Goal: Task Accomplishment & Management: Use online tool/utility

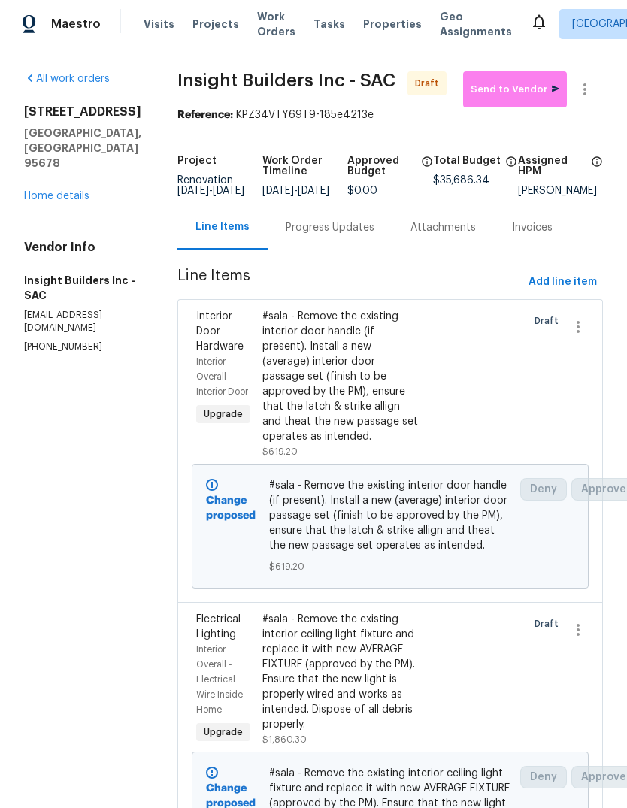
click at [320, 29] on span "Tasks" at bounding box center [329, 24] width 32 height 11
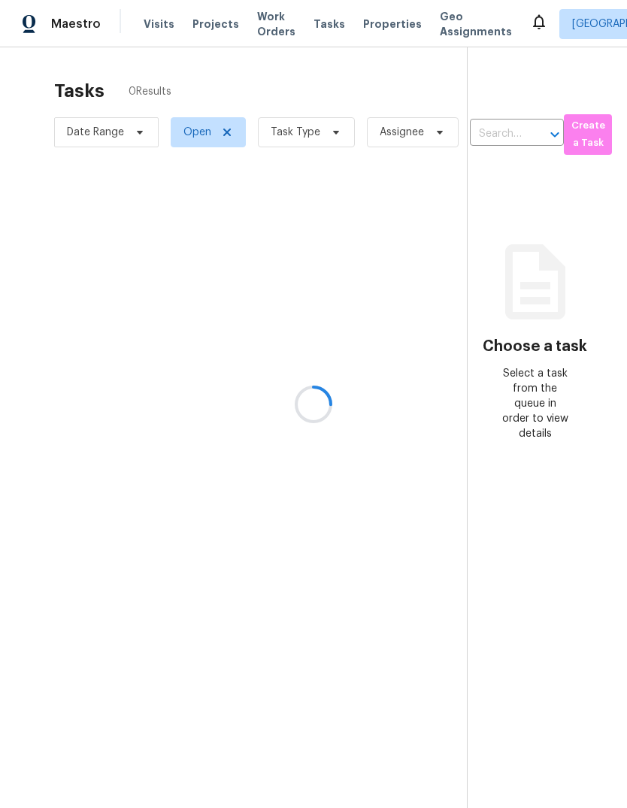
click at [326, 134] on div at bounding box center [313, 404] width 627 height 808
click at [323, 132] on div at bounding box center [313, 404] width 627 height 808
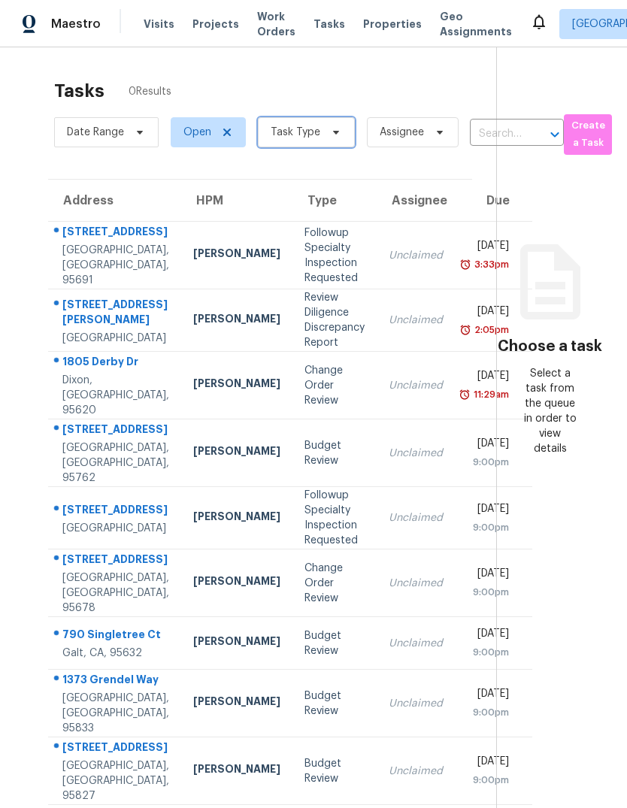
click at [331, 129] on icon at bounding box center [336, 132] width 12 height 12
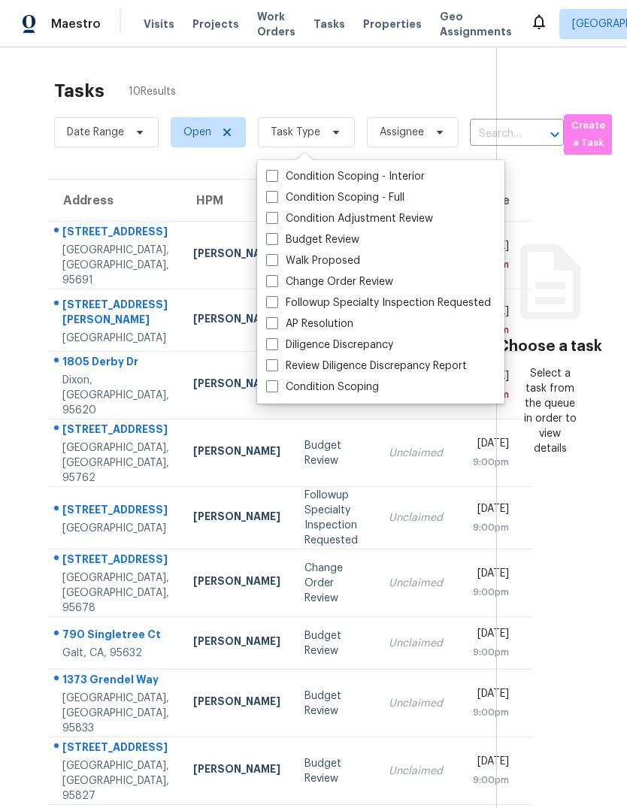
click at [276, 240] on span at bounding box center [272, 239] width 12 height 12
click at [276, 240] on input "Budget Review" at bounding box center [271, 237] width 10 height 10
checkbox input "true"
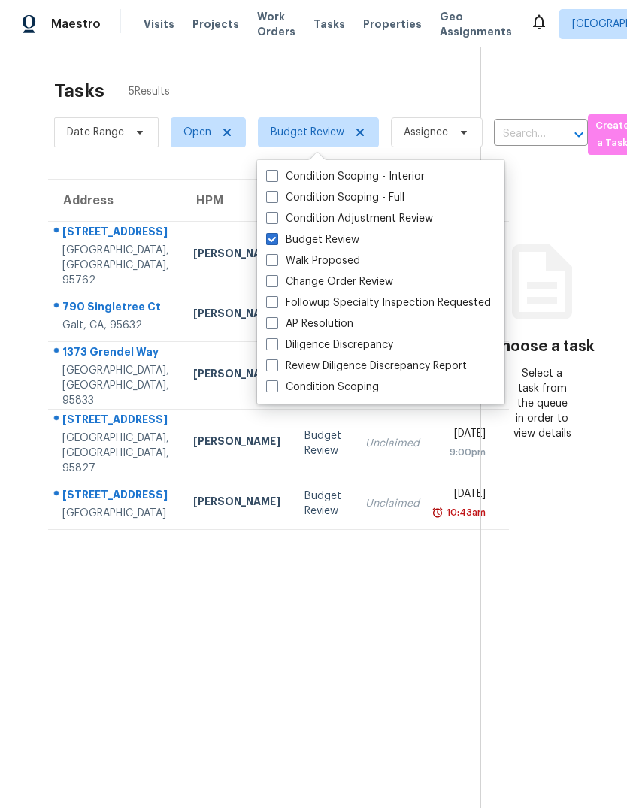
click at [374, 725] on section "Tasks 5 Results Date Range Open Budget Review Assignee ​ Create a Task Address …" at bounding box center [252, 463] width 456 height 784
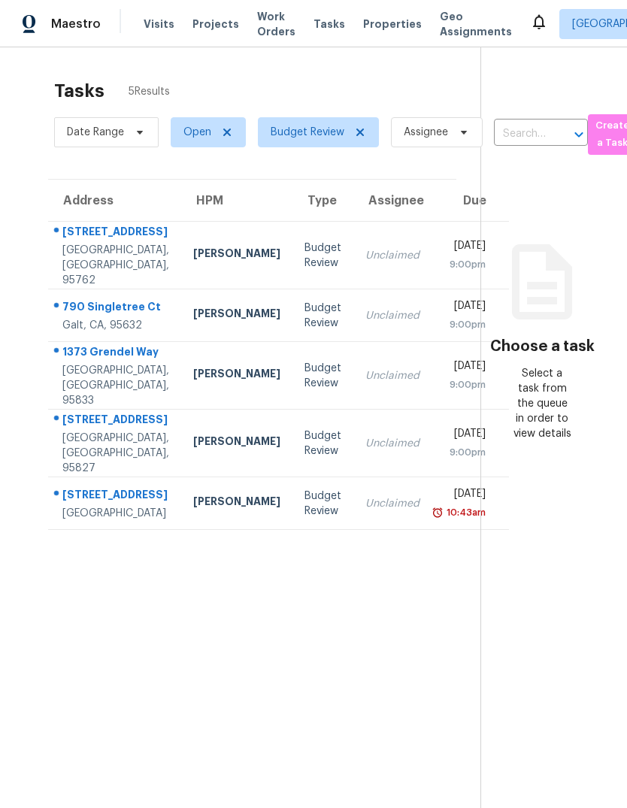
click at [74, 506] on div "[STREET_ADDRESS]" at bounding box center [115, 496] width 107 height 19
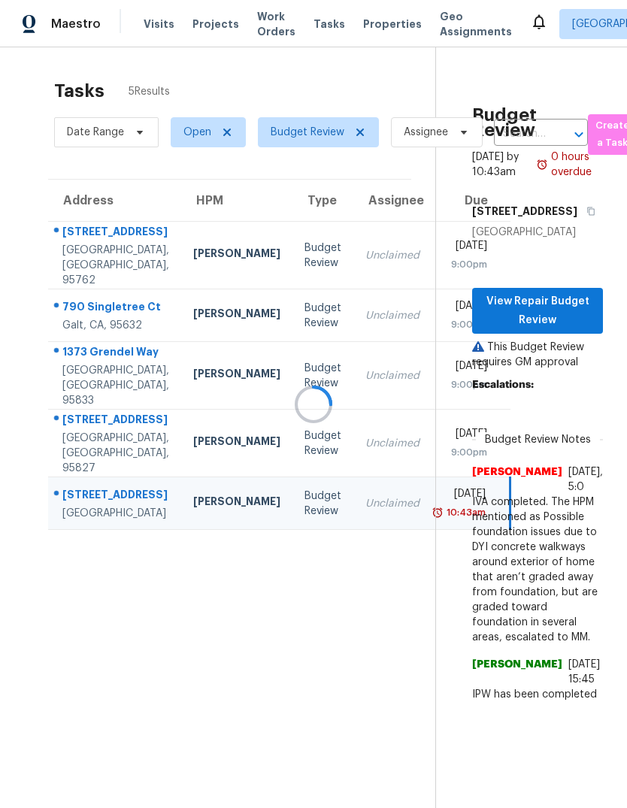
click at [572, 361] on div at bounding box center [313, 404] width 627 height 808
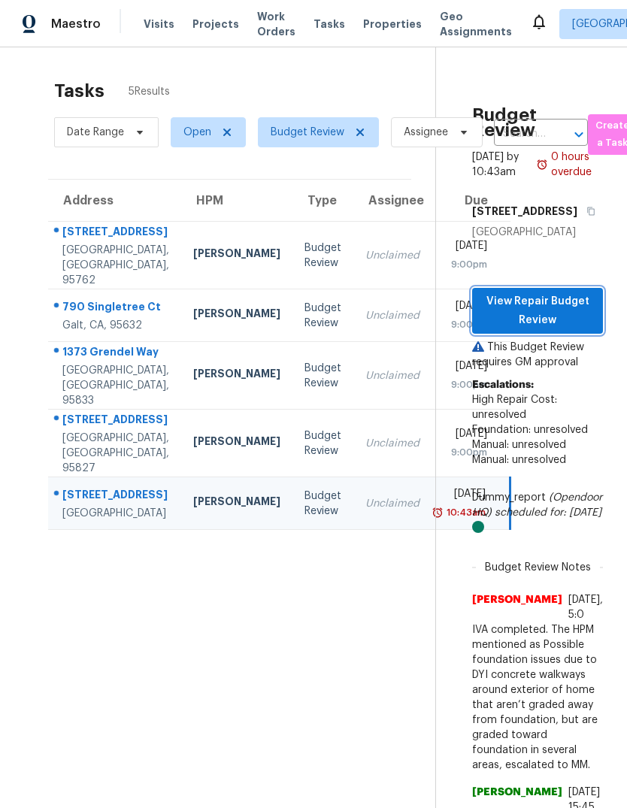
click at [563, 329] on span "View Repair Budget Review" at bounding box center [537, 310] width 107 height 37
click at [75, 431] on div "[STREET_ADDRESS]" at bounding box center [115, 421] width 107 height 19
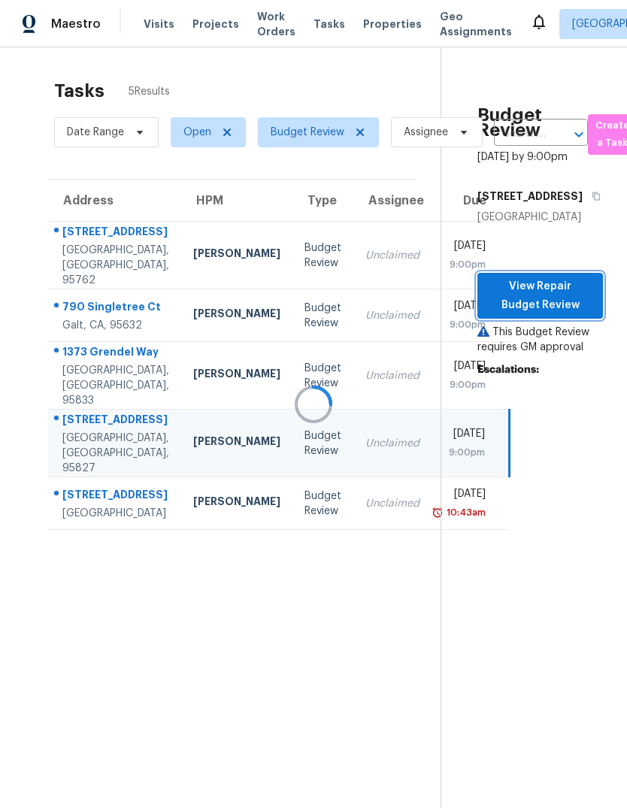
click at [563, 314] on span "View Repair Budget Review" at bounding box center [539, 295] width 101 height 37
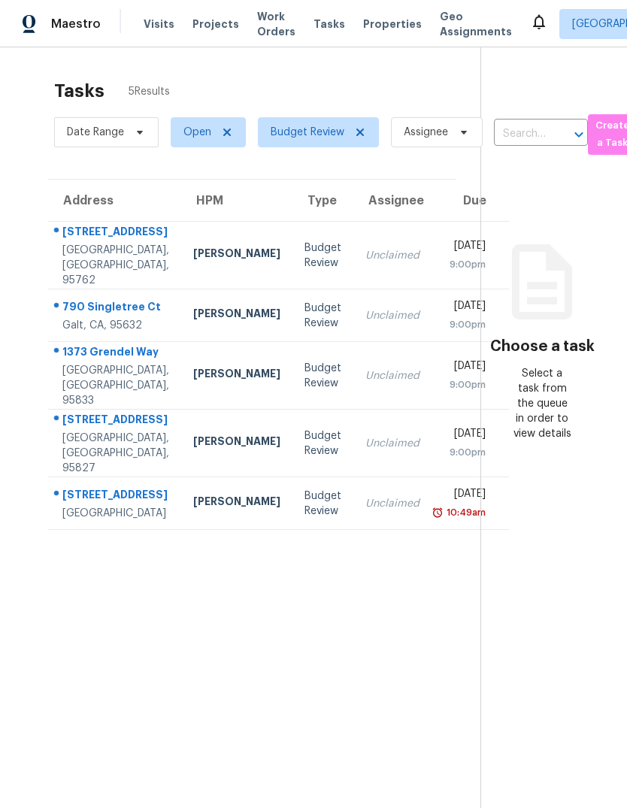
click at [76, 476] on div "[GEOGRAPHIC_DATA], [GEOGRAPHIC_DATA], 95827" at bounding box center [115, 453] width 107 height 45
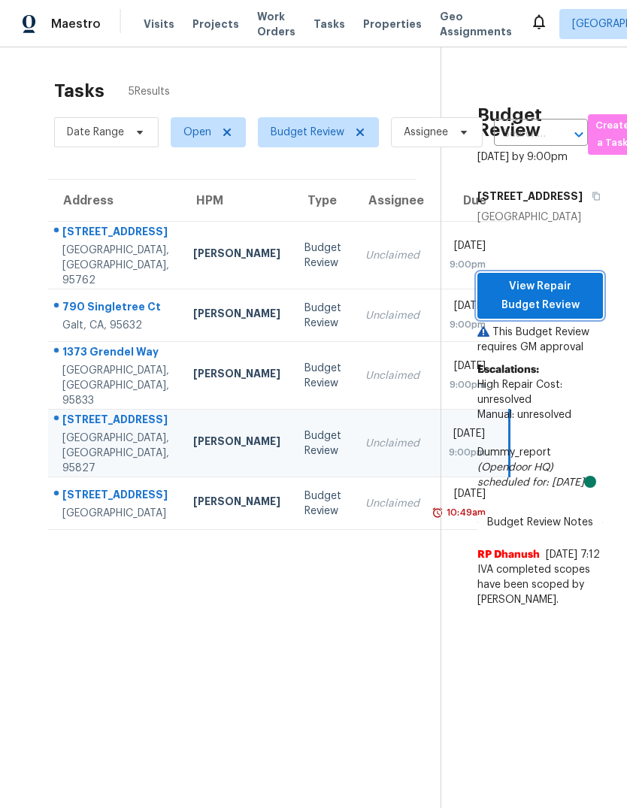
click at [570, 314] on span "View Repair Budget Review" at bounding box center [539, 295] width 101 height 37
